Goal: Task Accomplishment & Management: Use online tool/utility

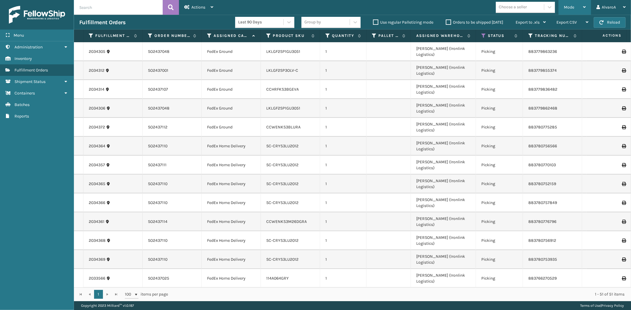
click at [567, 7] on span "Mode" at bounding box center [569, 7] width 10 height 5
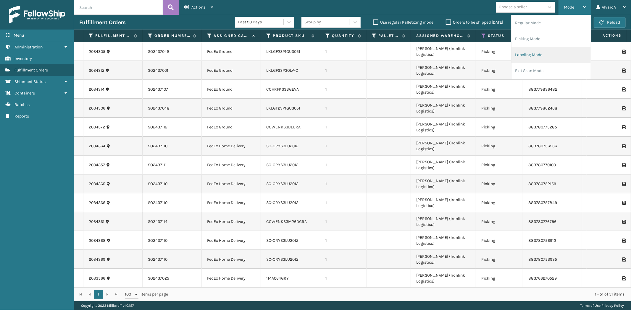
click at [539, 58] on li "Labeling Mode" at bounding box center [550, 55] width 79 height 16
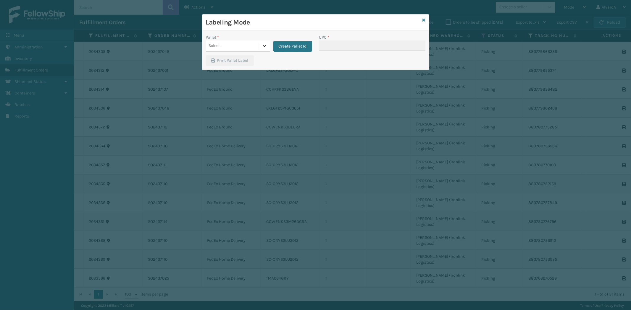
click at [263, 45] on icon at bounding box center [265, 46] width 4 height 2
click at [298, 44] on button "Create Pallet Id" at bounding box center [292, 46] width 39 height 11
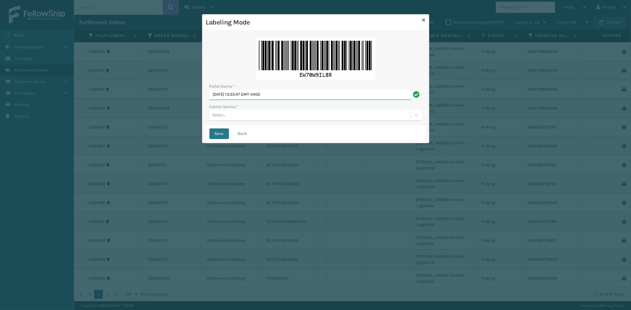
drag, startPoint x: 296, startPoint y: 94, endPoint x: 180, endPoint y: 119, distance: 119.2
click at [181, 119] on div "Labeling Mode Pallet Name * [DATE] 13:33:47 GMT-0400 Carrier Service * Select..…" at bounding box center [315, 155] width 631 height 310
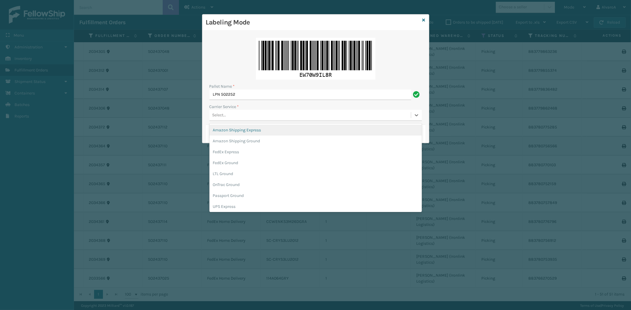
click at [215, 113] on div "Select..." at bounding box center [219, 115] width 14 height 6
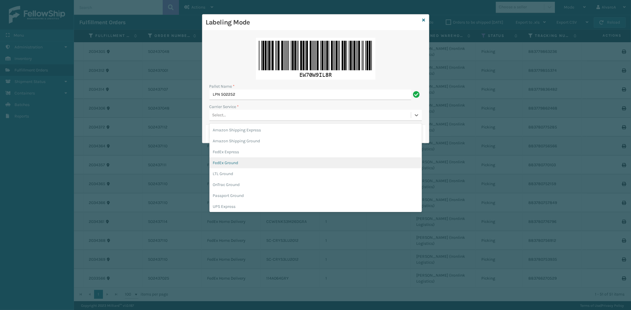
click at [226, 167] on div "FedEx Ground" at bounding box center [315, 163] width 212 height 11
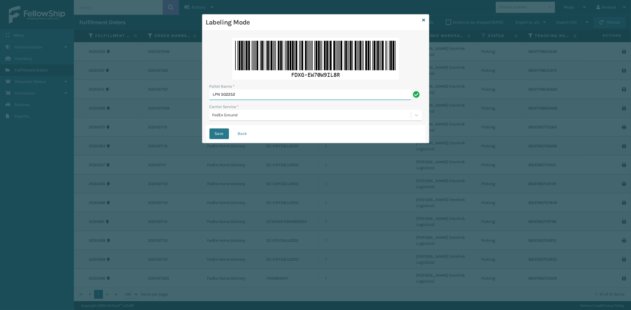
click at [247, 98] on input "LPN 502252" at bounding box center [310, 95] width 202 height 11
type input "LPN 502252#1"
click at [219, 133] on button "Save" at bounding box center [219, 134] width 20 height 11
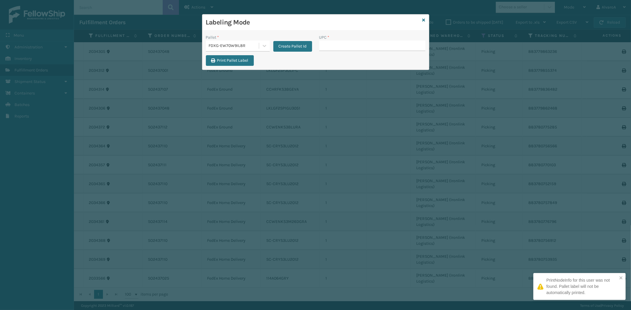
click at [327, 47] on input "UPC *" at bounding box center [372, 46] width 106 height 11
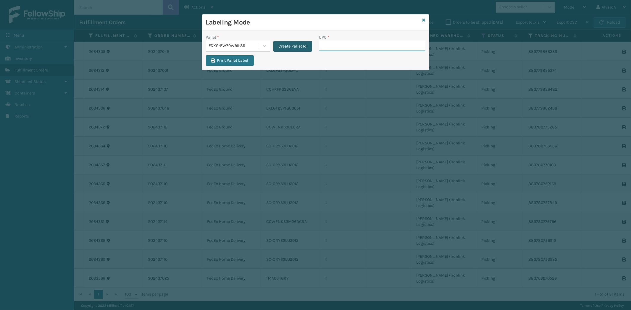
paste input "CCWENKS1BLURA"
type input "CCWENKS1BLURA"
paste input "516A007TPE"
type input "516A007TPE"
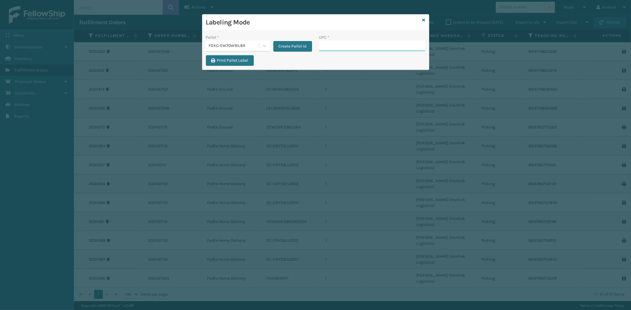
paste input "CCWENKS3M26DGRA"
type input "CCWENKS3M26DGRA"
paste input "CCHRFKS2M26DGRA"
type input "CCHRFKS2M26DGRA"
paste input "CCWENKS3BLURA"
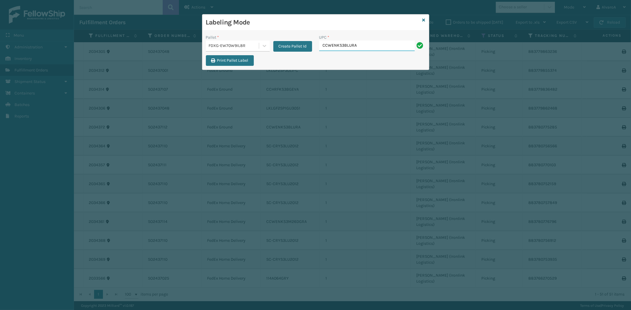
type input "CCWENKS3BLURA"
paste input "RR-PRK1CP3001"
type input "RR-PRK1CP3001"
paste input "114A064BGE"
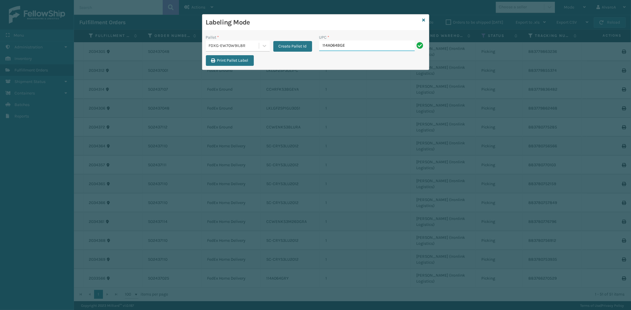
type input "114A064BGE"
paste input "132A009BRN"
type input "132A009BRN"
paste input "SC-CRYS3LU2012"
type input "SC-CRYS3LU2012"
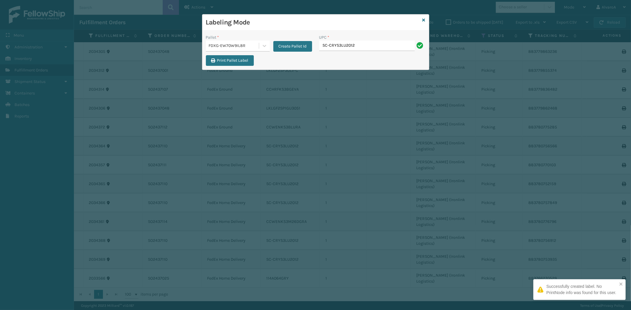
type input "SC-CRYS3LU2012"
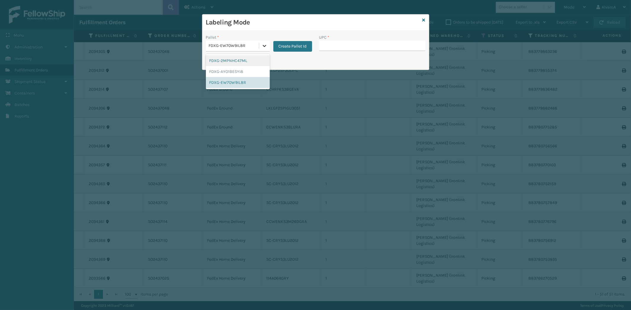
click at [263, 43] on icon at bounding box center [264, 46] width 6 height 6
click at [238, 83] on div "FDXG-EW70W9IL8R" at bounding box center [238, 82] width 64 height 11
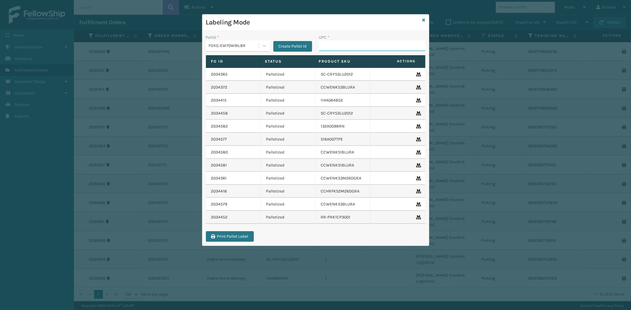
click at [342, 47] on input "UPC *" at bounding box center [372, 46] width 106 height 11
paste input "SC-CRYS3LU2012"
type input "SC-CRYS3LU2012"
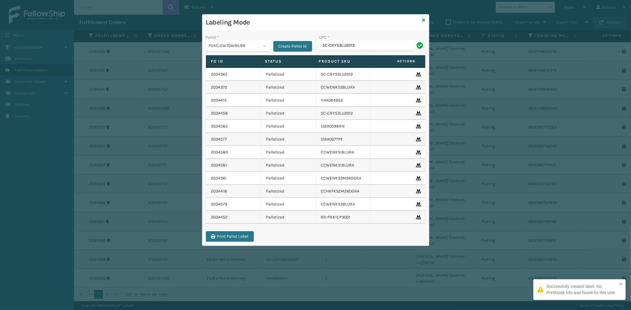
type input "SC-CRYS3LU2012"
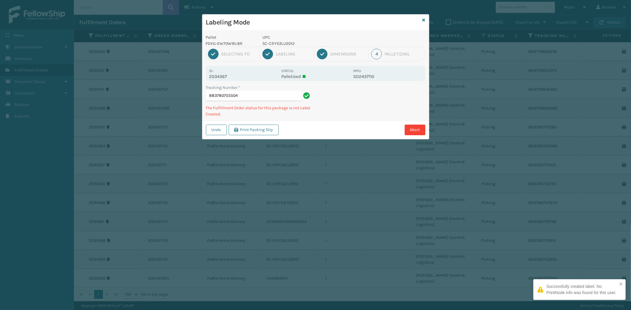
type input "883780755504 SC-CRYS3LU2012"
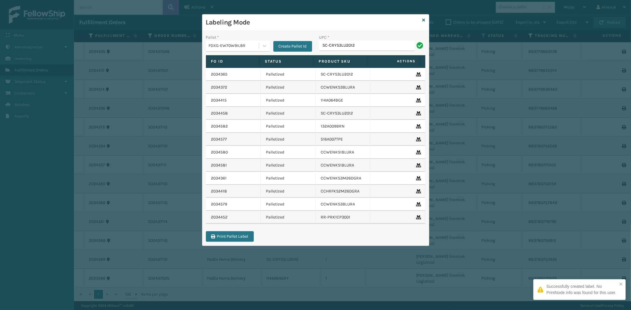
type input "SC-CRYS3LU2012"
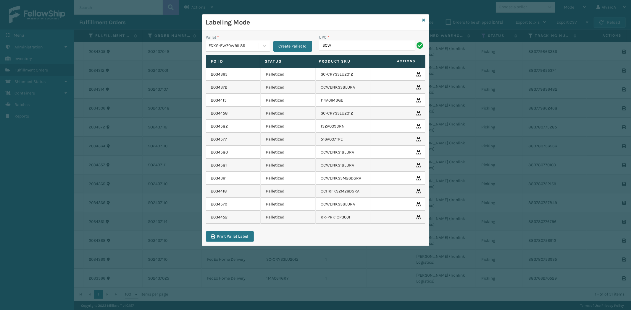
type input "SCWDSLU2012"
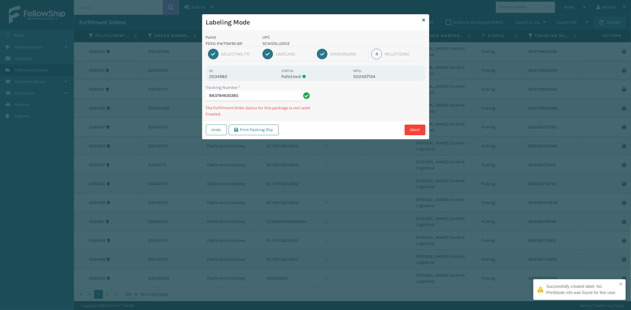
type input "883784630385S"
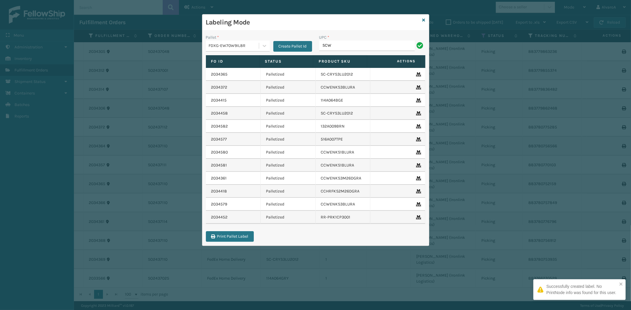
type input "SCWDSLU2012"
type input "111A012FLX"
type input "133A011FLX"
type input "133A013NVY"
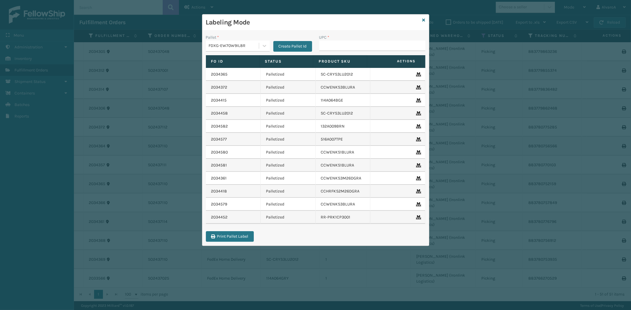
click at [425, 22] on div "Labeling Mode" at bounding box center [315, 22] width 226 height 16
click at [423, 18] on icon at bounding box center [423, 20] width 3 height 4
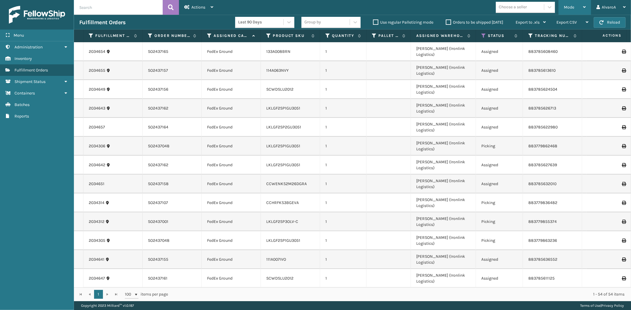
click at [568, 7] on span "Mode" at bounding box center [569, 7] width 10 height 5
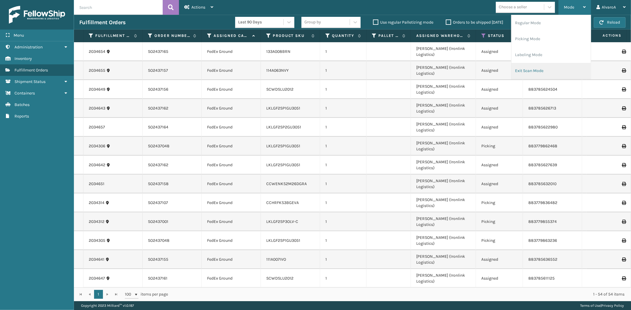
click at [524, 71] on li "Exit Scan Mode" at bounding box center [550, 71] width 79 height 16
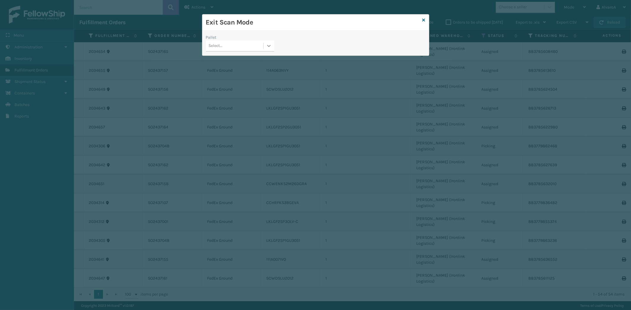
click at [271, 48] on icon at bounding box center [269, 46] width 6 height 6
click at [222, 83] on div "FDXG-EW70W9IL8R" at bounding box center [240, 82] width 68 height 11
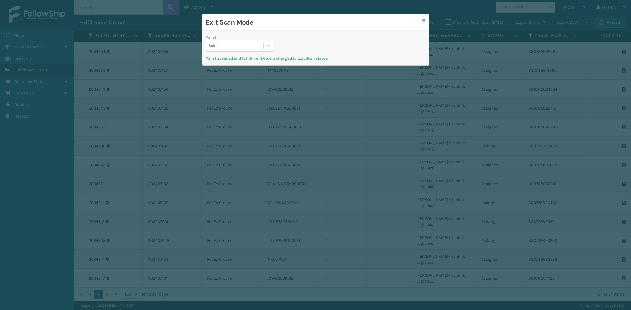
click at [423, 20] on icon at bounding box center [423, 20] width 3 height 4
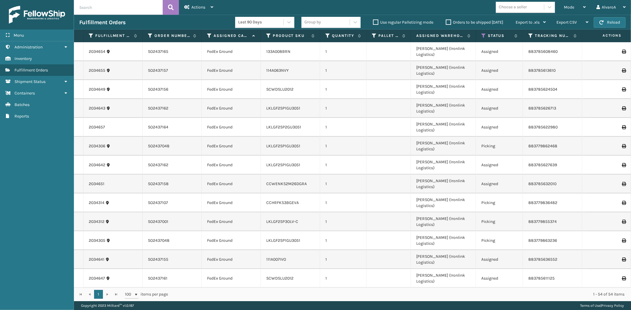
click at [447, 22] on label "Orders to be shipped [DATE]" at bounding box center [474, 22] width 57 height 5
click at [446, 22] on input "Orders to be shipped [DATE]" at bounding box center [446, 21] width 0 height 4
click at [447, 22] on label "Orders to be shipped [DATE]" at bounding box center [474, 22] width 57 height 5
click at [446, 22] on input "Orders to be shipped [DATE]" at bounding box center [446, 21] width 0 height 4
click at [483, 34] on icon at bounding box center [483, 35] width 5 height 5
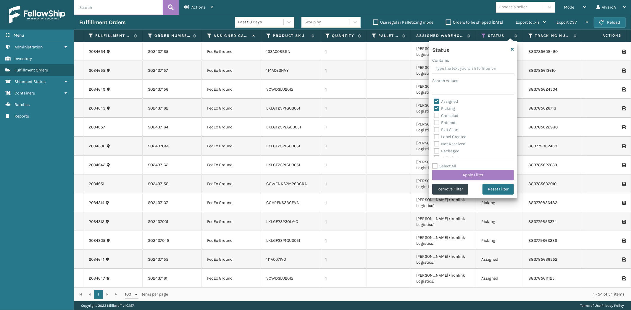
click at [450, 109] on label "Picking" at bounding box center [444, 108] width 21 height 5
click at [434, 109] on input "Picking" at bounding box center [434, 107] width 0 height 4
checkbox input "false"
click at [446, 174] on button "Apply Filter" at bounding box center [473, 175] width 82 height 11
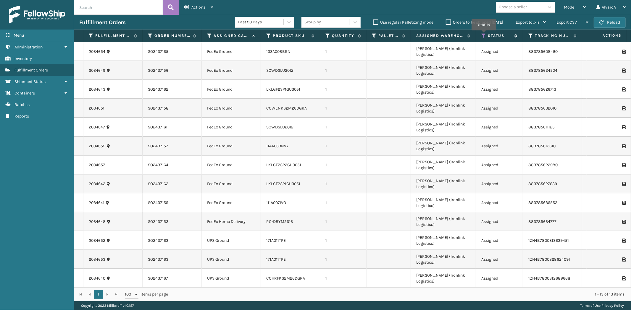
click at [483, 35] on icon at bounding box center [483, 35] width 5 height 5
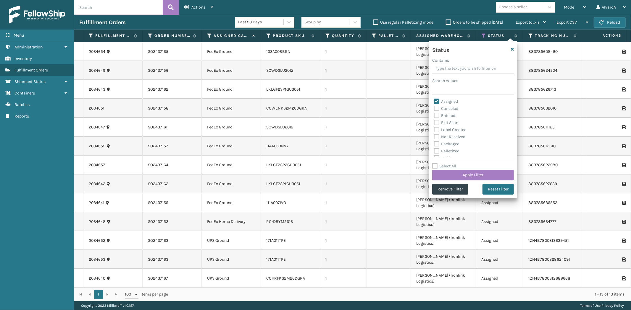
click at [443, 103] on label "Assigned" at bounding box center [446, 101] width 24 height 5
click at [434, 102] on input "Assigned" at bounding box center [434, 100] width 0 height 4
checkbox input "false"
click at [456, 124] on div "Picking" at bounding box center [473, 125] width 78 height 7
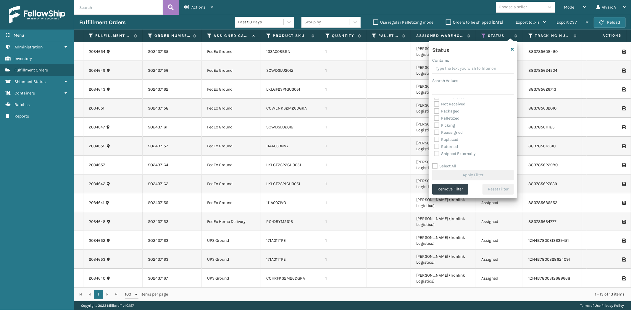
click at [456, 125] on div "Picking" at bounding box center [473, 125] width 78 height 7
click at [452, 125] on label "Picking" at bounding box center [444, 125] width 21 height 5
click at [434, 125] on input "Picking" at bounding box center [434, 124] width 0 height 4
checkbox input "true"
click at [451, 178] on button "Apply Filter" at bounding box center [473, 175] width 82 height 11
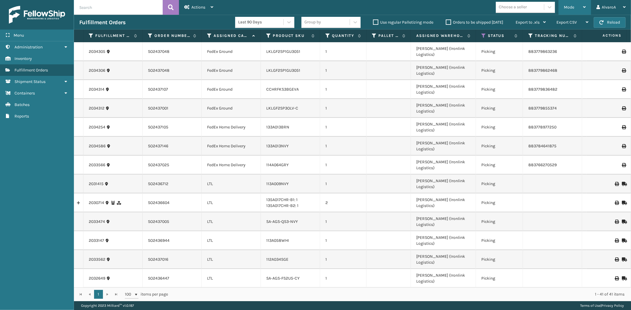
click at [571, 4] on div "Mode" at bounding box center [575, 7] width 22 height 15
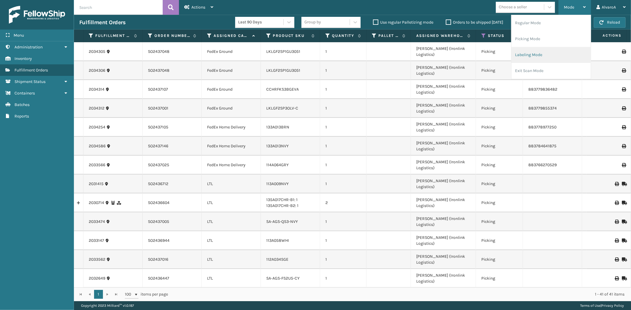
click at [549, 58] on li "Labeling Mode" at bounding box center [550, 55] width 79 height 16
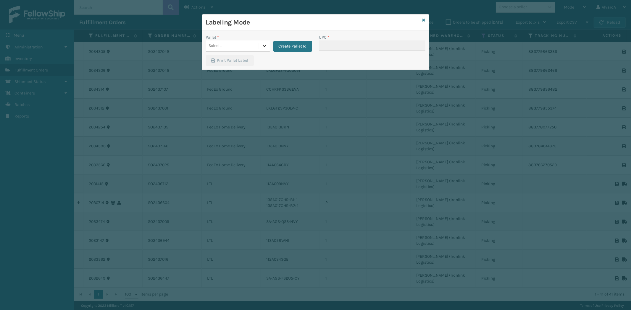
click at [264, 49] on icon at bounding box center [264, 46] width 6 height 6
click at [290, 46] on button "Create Pallet Id" at bounding box center [292, 46] width 39 height 11
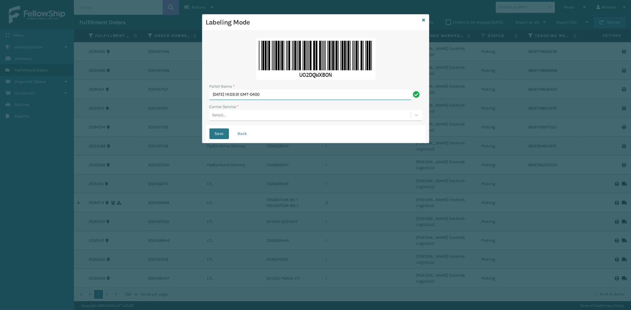
drag, startPoint x: 300, startPoint y: 98, endPoint x: 133, endPoint y: 118, distance: 168.0
click at [134, 120] on div "Labeling Mode Pallet Name * [DATE] 14:03:31 GMT-0400 Carrier Service * Select..…" at bounding box center [315, 155] width 631 height 310
type input "LPN 502225 #1"
click at [218, 116] on div "Select..." at bounding box center [219, 115] width 14 height 6
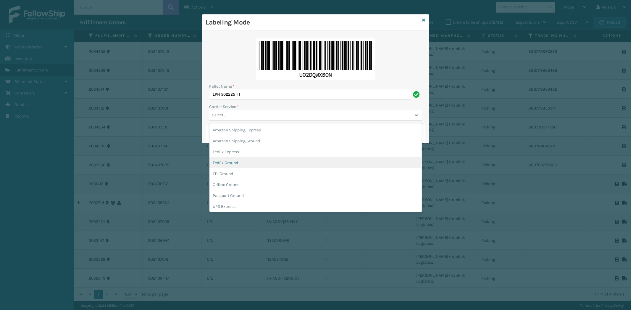
click at [237, 164] on div "FedEx Ground" at bounding box center [315, 163] width 212 height 11
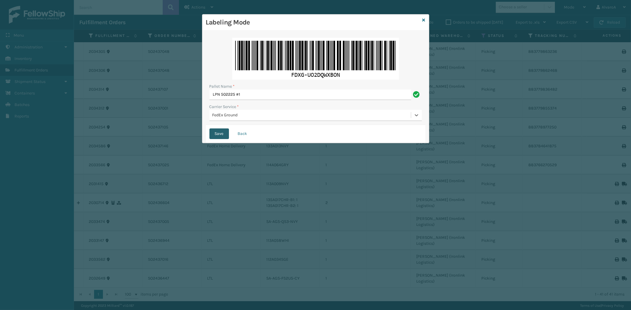
click at [217, 135] on button "Save" at bounding box center [219, 134] width 20 height 11
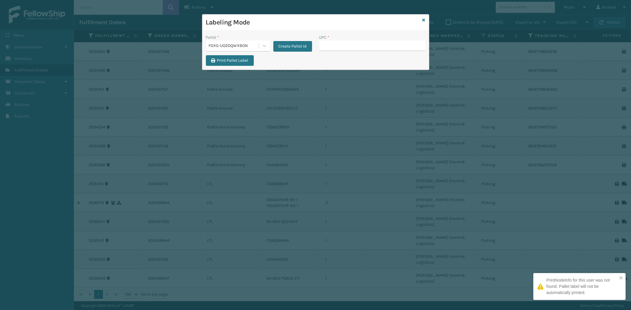
click at [335, 46] on input "UPC *" at bounding box center [372, 46] width 106 height 11
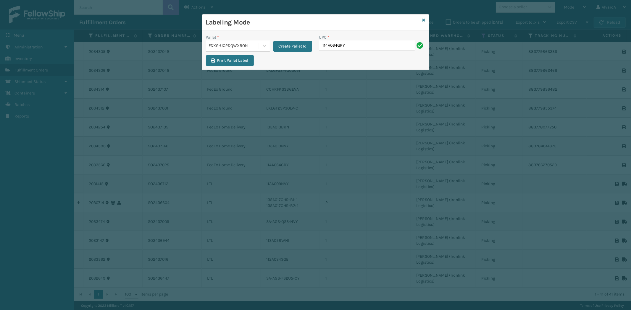
type input "114A064GRY"
type input "133A013BRN"
type input "CCHRFKS3BGEVA"
type input "LKLGF2SP1GU3051"
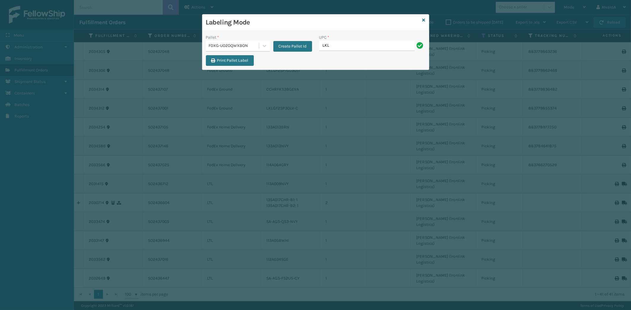
type input "LKLGF2SP3OLV-C"
click at [261, 48] on icon at bounding box center [264, 46] width 6 height 6
click at [234, 79] on div "FDXG-UO2DQWXBON" at bounding box center [238, 82] width 64 height 11
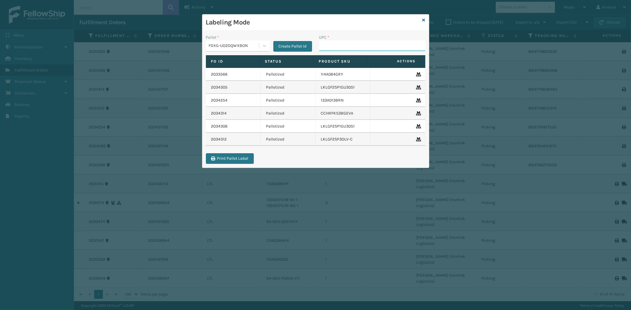
click at [327, 44] on input "UPC *" at bounding box center [372, 46] width 106 height 11
click at [283, 47] on button "Create Pallet Id" at bounding box center [292, 46] width 39 height 11
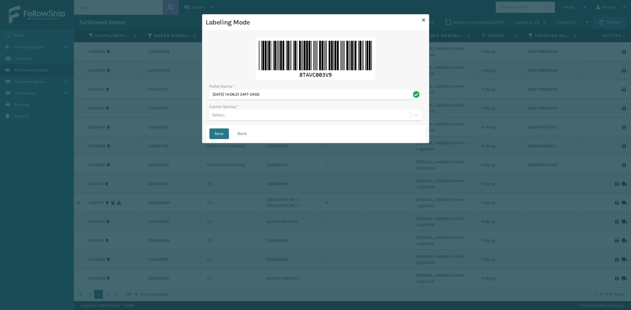
drag, startPoint x: 287, startPoint y: 103, endPoint x: 288, endPoint y: 101, distance: 3.3
click at [287, 103] on div "Pallet Name * [DATE] 14:06:21 GMT-0400 Carrier Service * Select..." at bounding box center [315, 79] width 219 height 91
drag, startPoint x: 292, startPoint y: 95, endPoint x: 206, endPoint y: 111, distance: 87.2
click at [207, 111] on div "Pallet Name * [DATE] 14:06:21 GMT-0400 Carrier Service * Select..." at bounding box center [315, 79] width 219 height 91
type input "LPN 502253 #1"
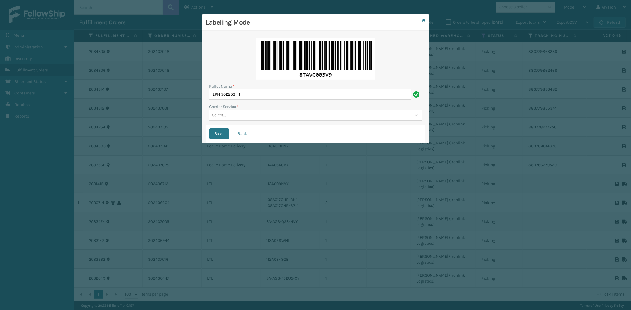
click at [215, 116] on div "Select..." at bounding box center [219, 115] width 14 height 6
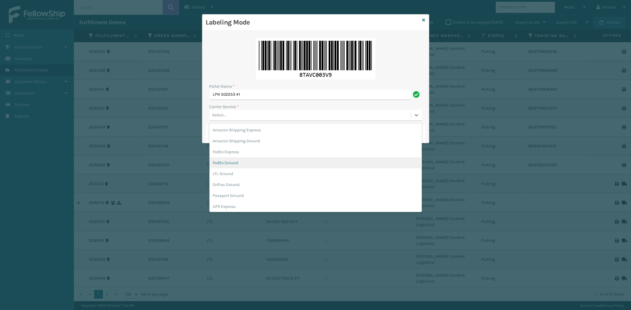
click at [229, 161] on div "FedEx Ground" at bounding box center [315, 163] width 212 height 11
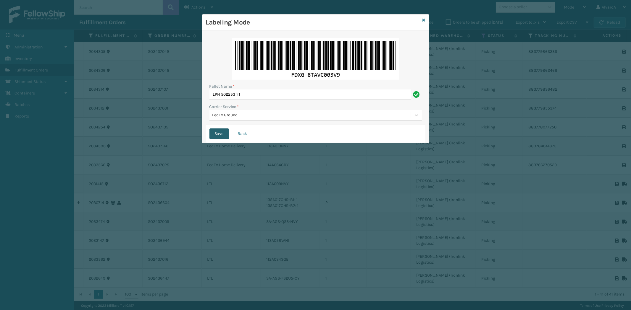
click at [221, 132] on button "Save" at bounding box center [219, 134] width 20 height 11
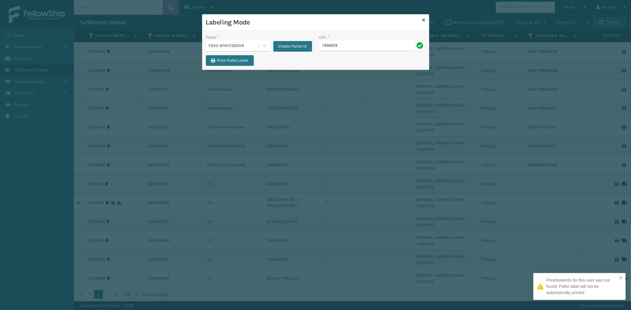
type input "133A013NVY"
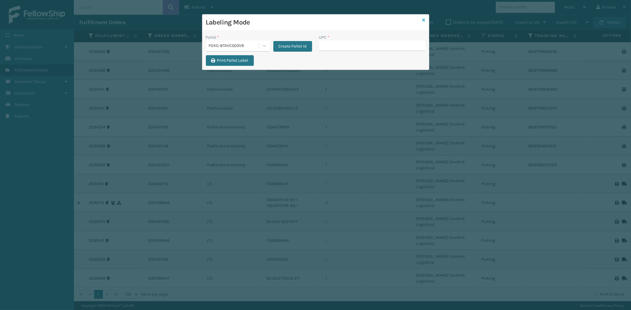
click at [422, 18] on icon at bounding box center [423, 20] width 3 height 4
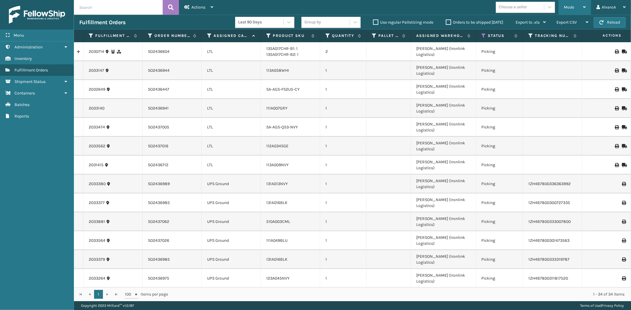
click at [570, 2] on div "Mode" at bounding box center [575, 7] width 22 height 15
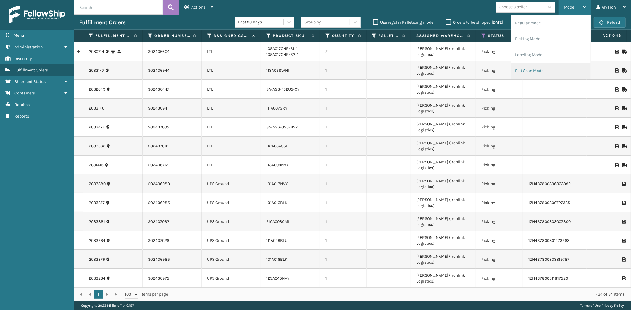
click at [528, 68] on li "Exit Scan Mode" at bounding box center [550, 71] width 79 height 16
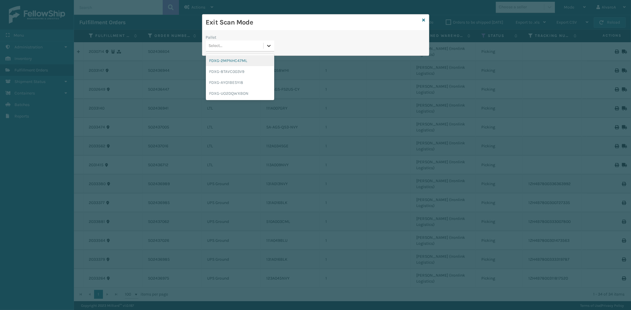
click at [273, 46] on div at bounding box center [268, 46] width 11 height 11
click at [222, 88] on div "FDXG-UO2DQWXBON" at bounding box center [240, 93] width 68 height 11
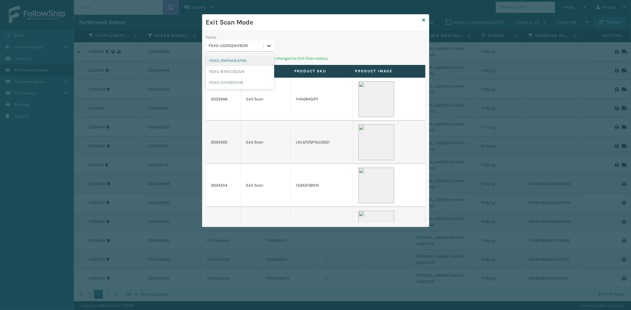
click at [268, 46] on icon at bounding box center [269, 46] width 6 height 6
click at [241, 71] on div "FDXG-8TAVC003V9" at bounding box center [240, 71] width 68 height 11
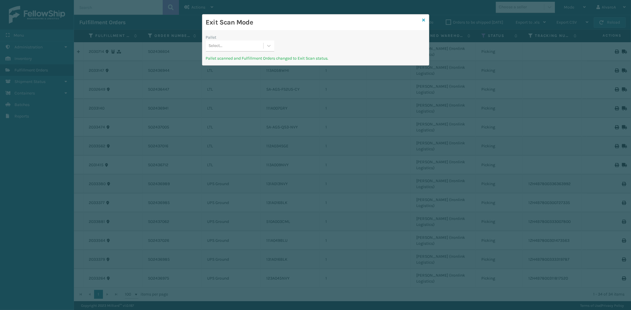
click at [423, 20] on icon at bounding box center [423, 20] width 3 height 4
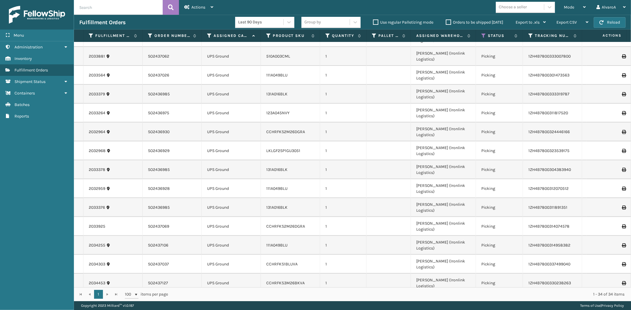
scroll to position [208, 0]
